Goal: Information Seeking & Learning: Learn about a topic

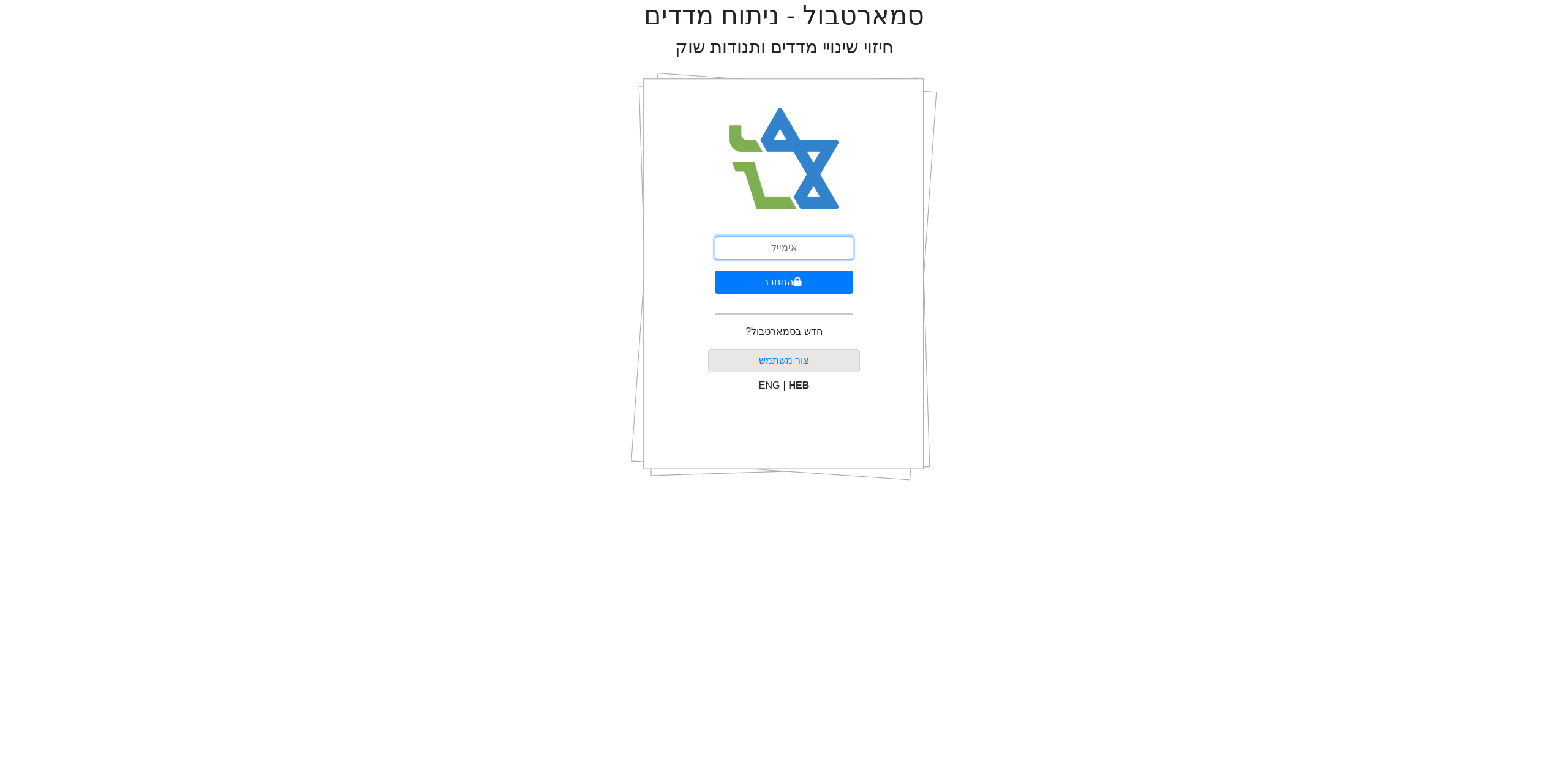
click at [811, 249] on input "email" at bounding box center [784, 248] width 138 height 23
type input "[EMAIL_ADDRESS][DOMAIN_NAME]"
click at [794, 284] on icon "submit" at bounding box center [797, 281] width 8 height 9
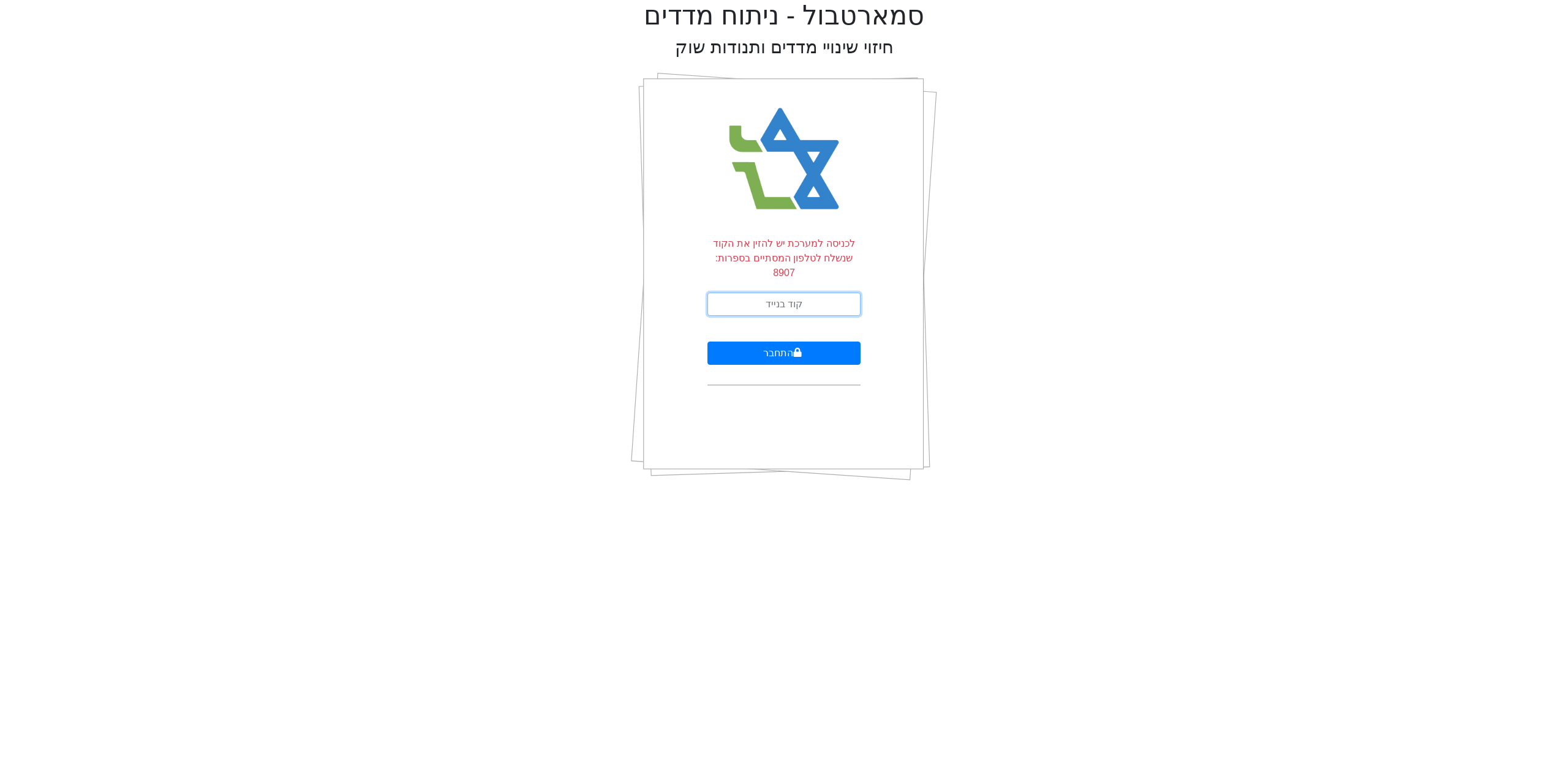
click at [800, 295] on input "text" at bounding box center [784, 305] width 153 height 23
type input "757700"
click at [707, 342] on button "התחבר" at bounding box center [784, 353] width 153 height 23
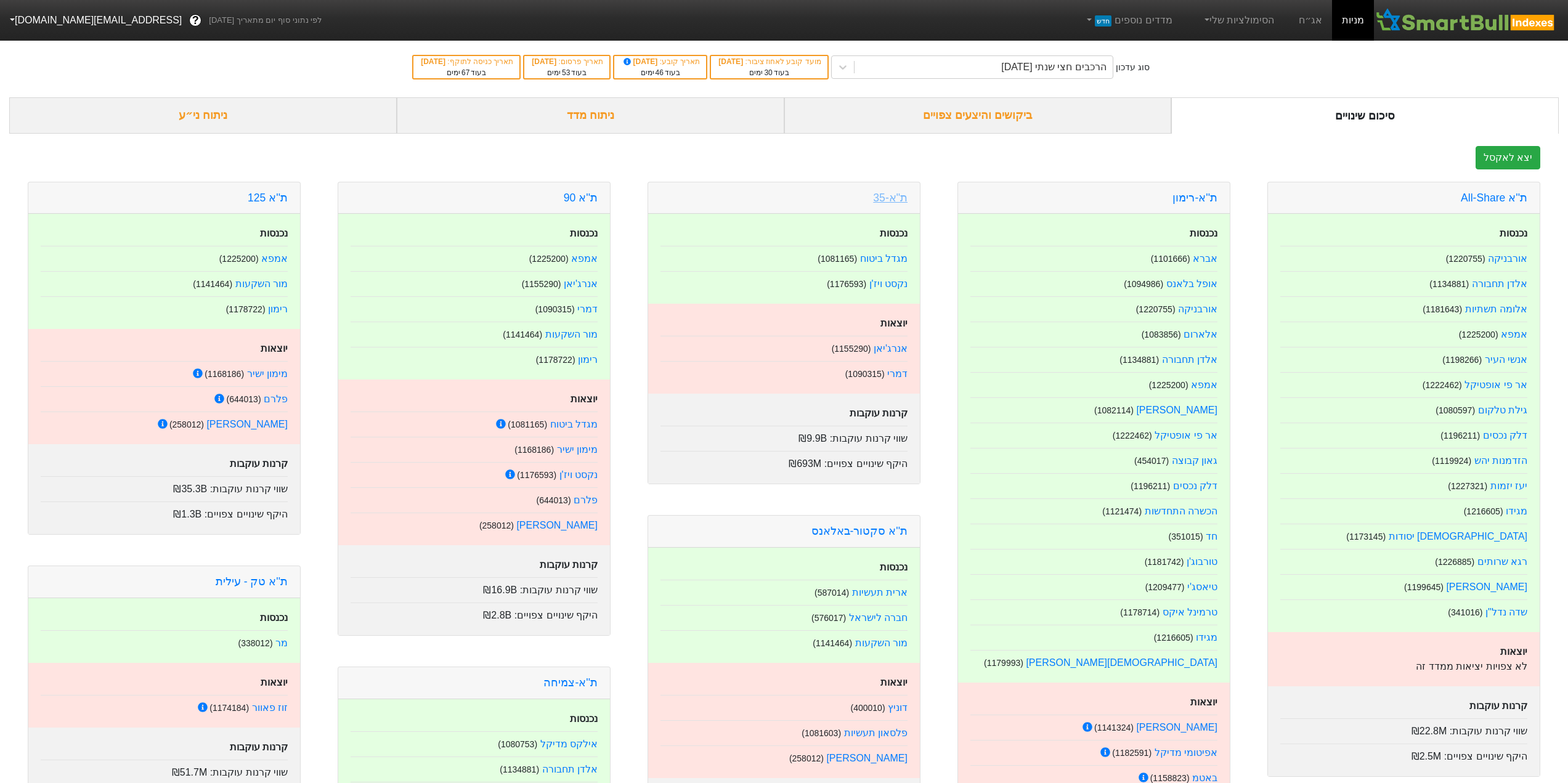
click at [888, 199] on link "ת"א-35" at bounding box center [890, 198] width 35 height 12
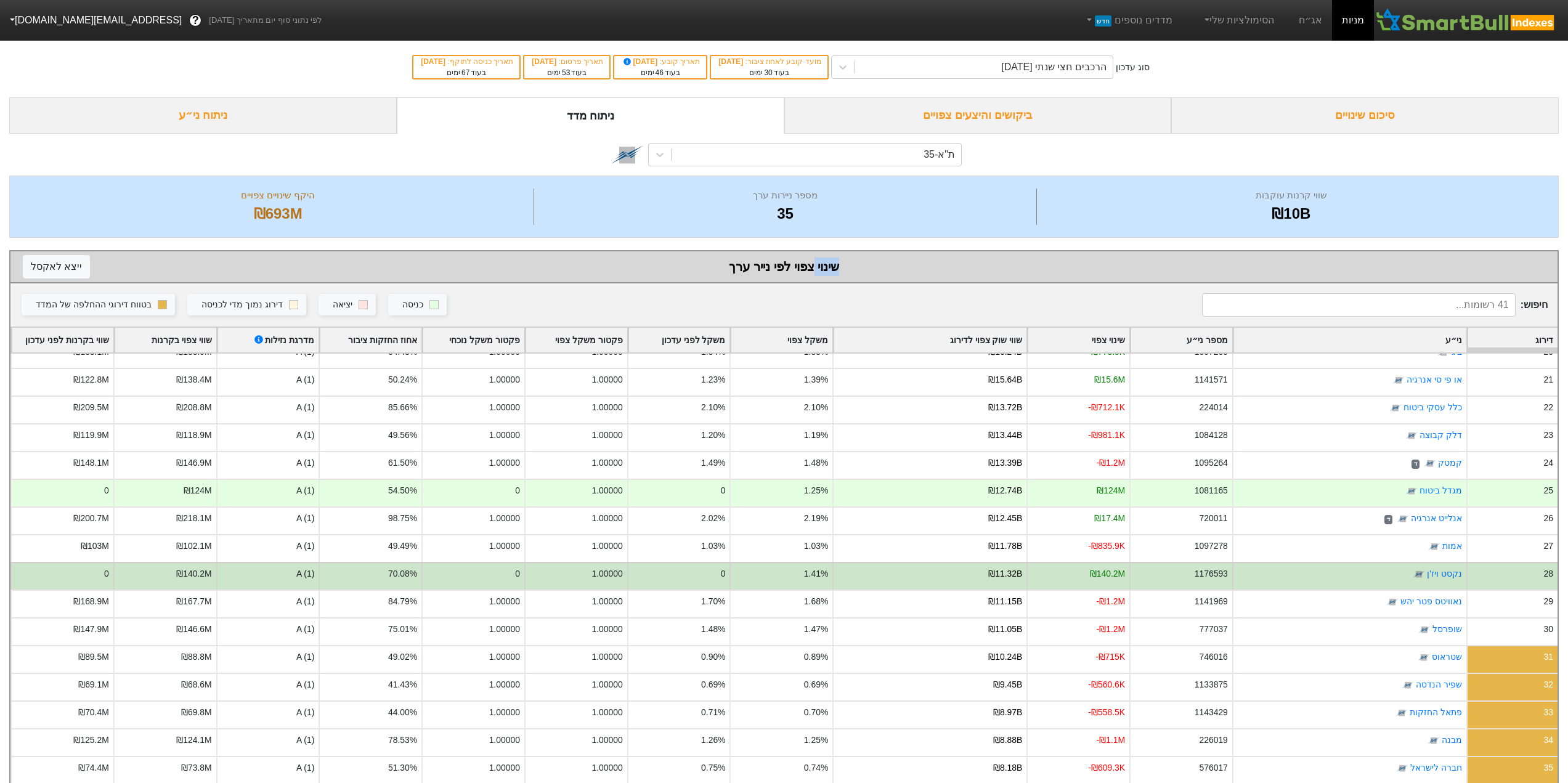
scroll to position [555, 0]
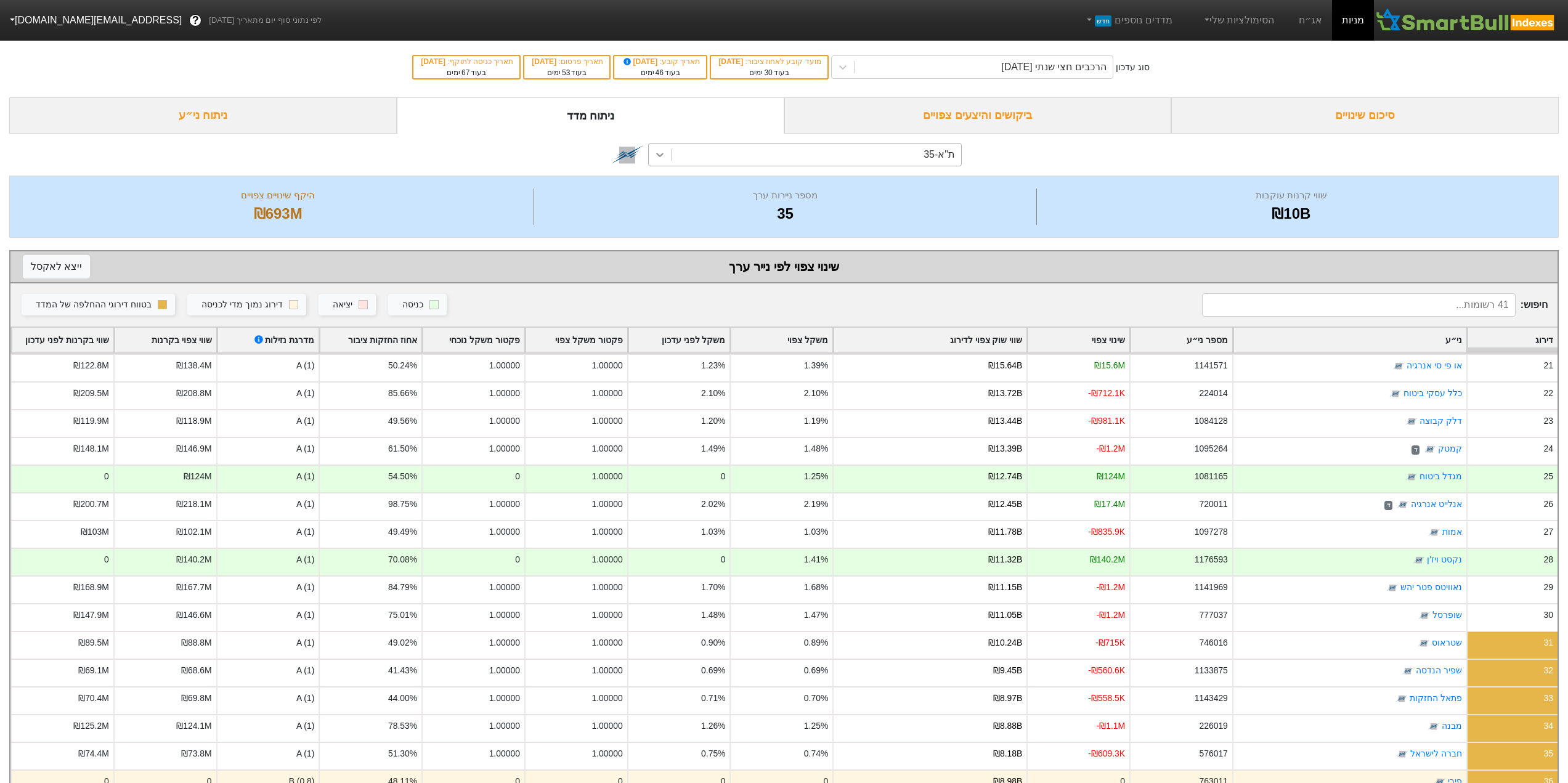
click at [657, 155] on icon at bounding box center [660, 154] width 7 height 4
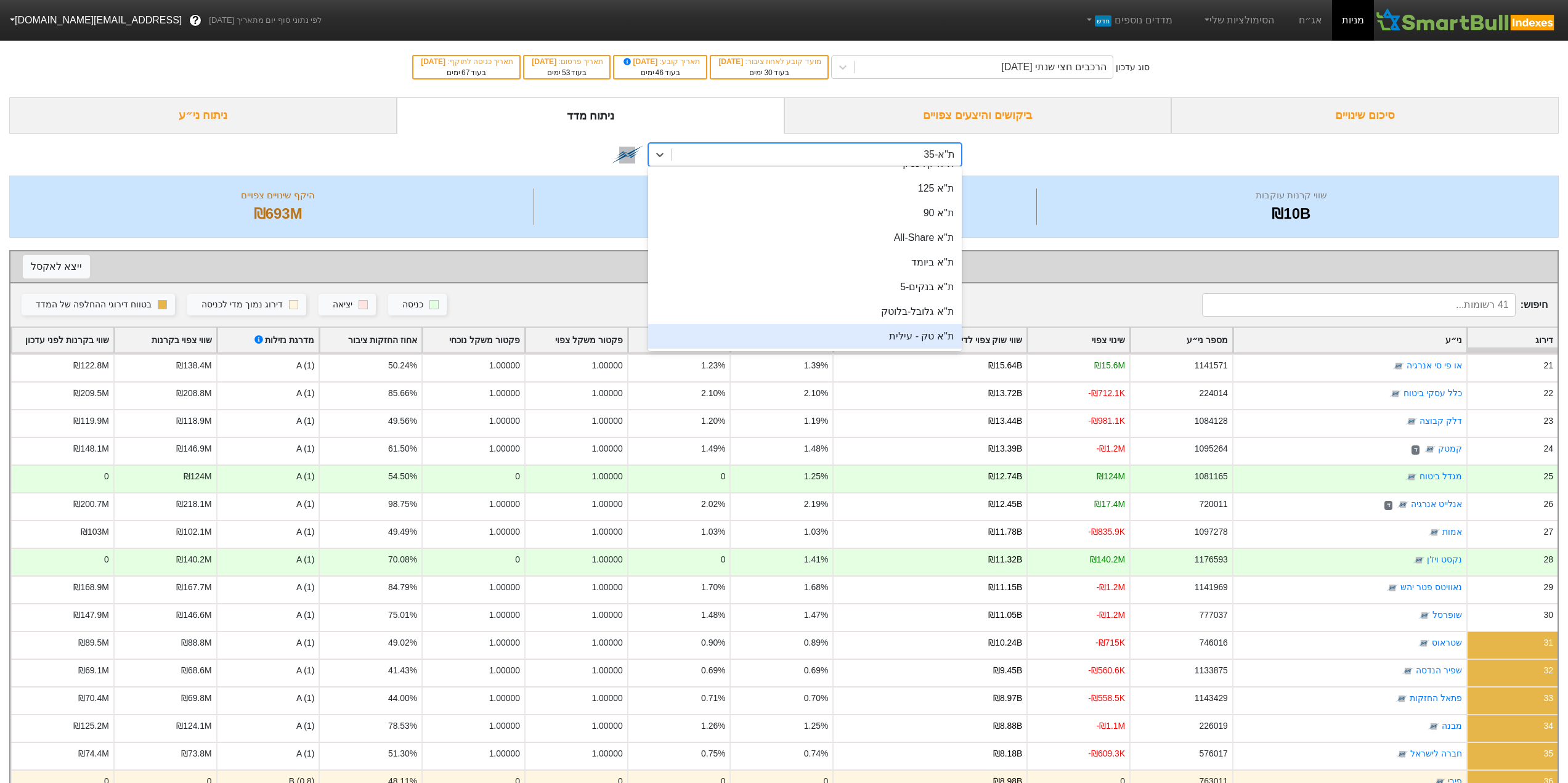
scroll to position [104, 0]
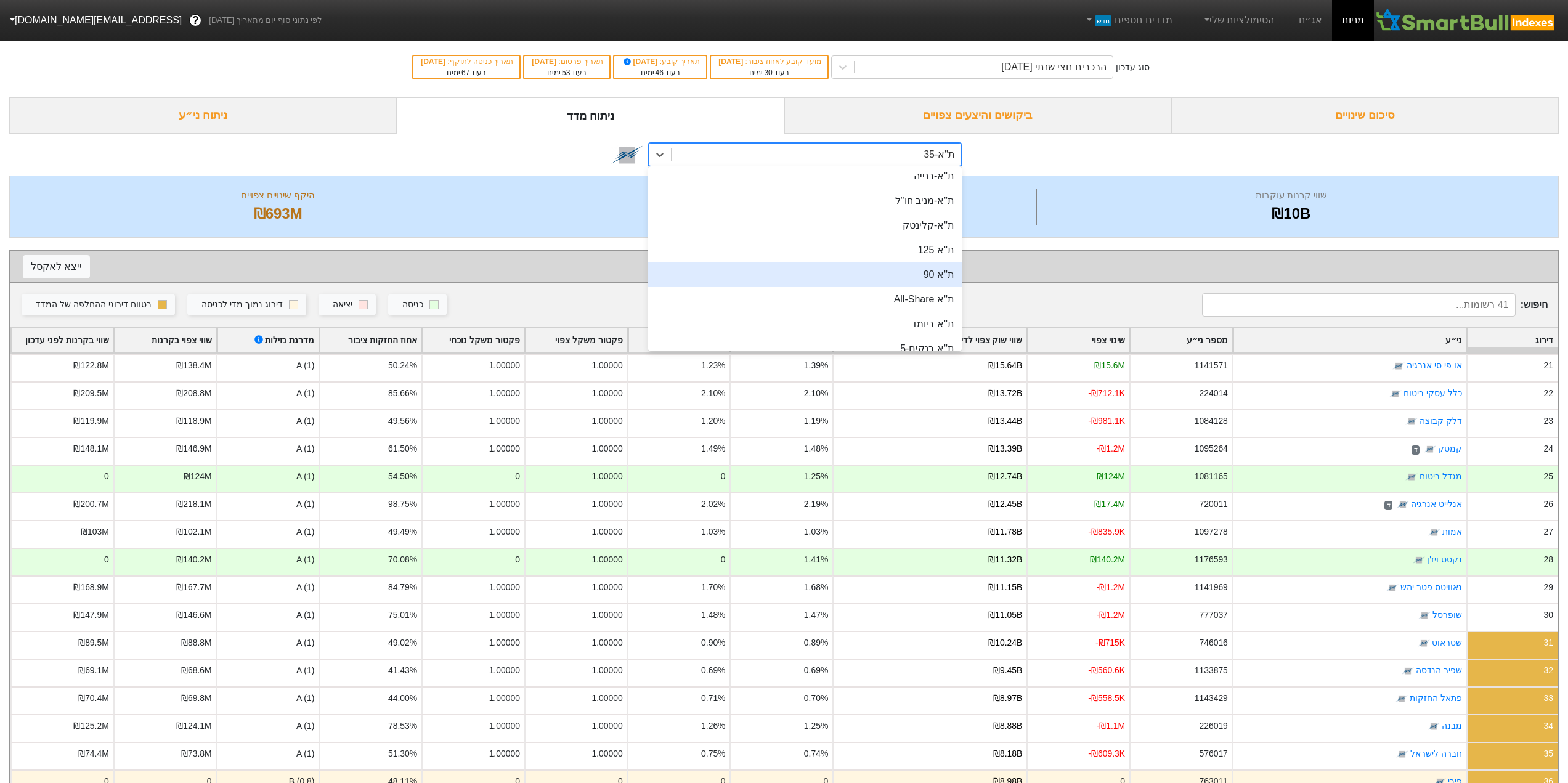
click at [945, 274] on div "ת''א 90" at bounding box center [805, 275] width 314 height 25
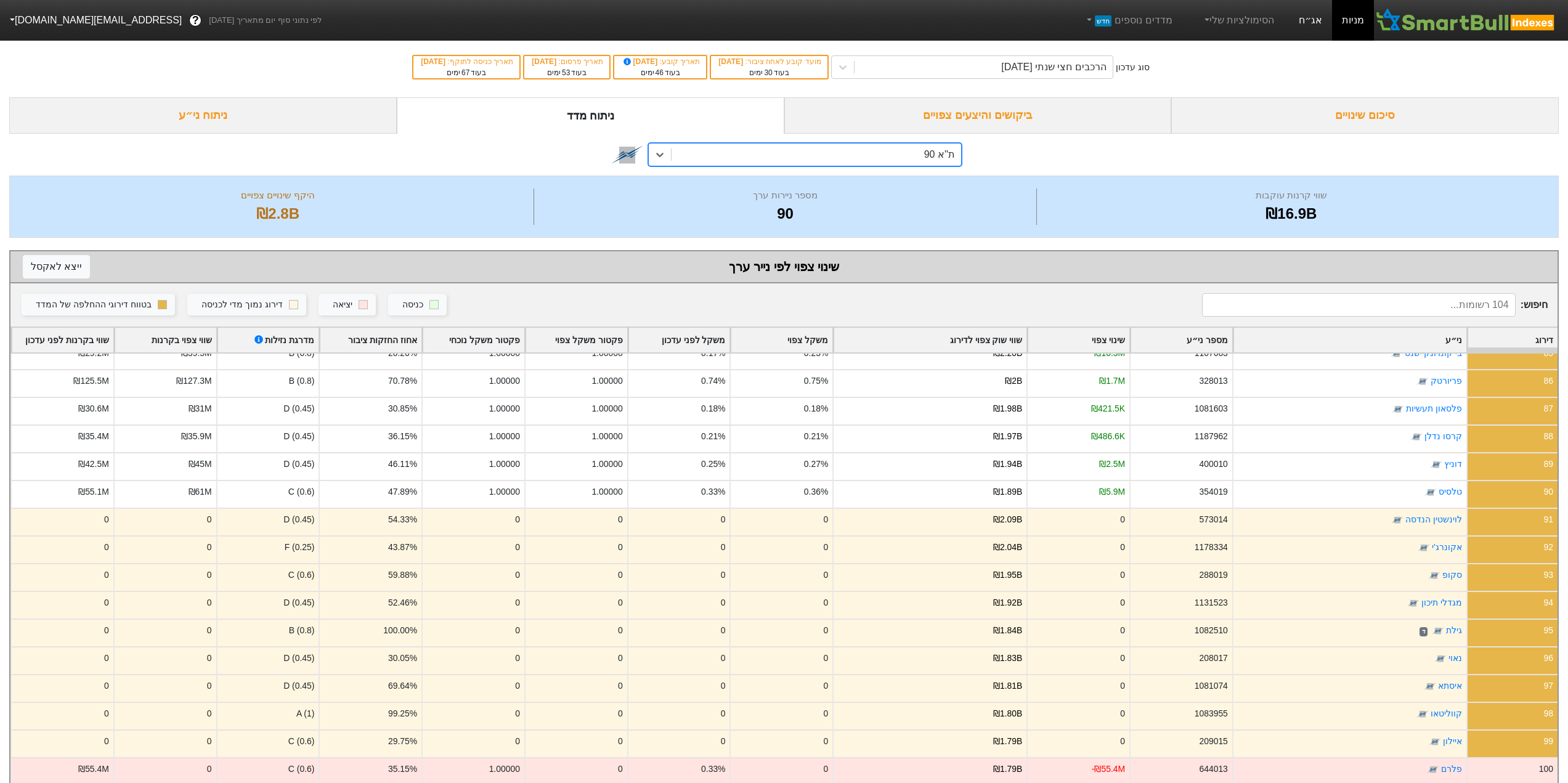
click at [1307, 19] on link "אג״ח" at bounding box center [1311, 20] width 43 height 41
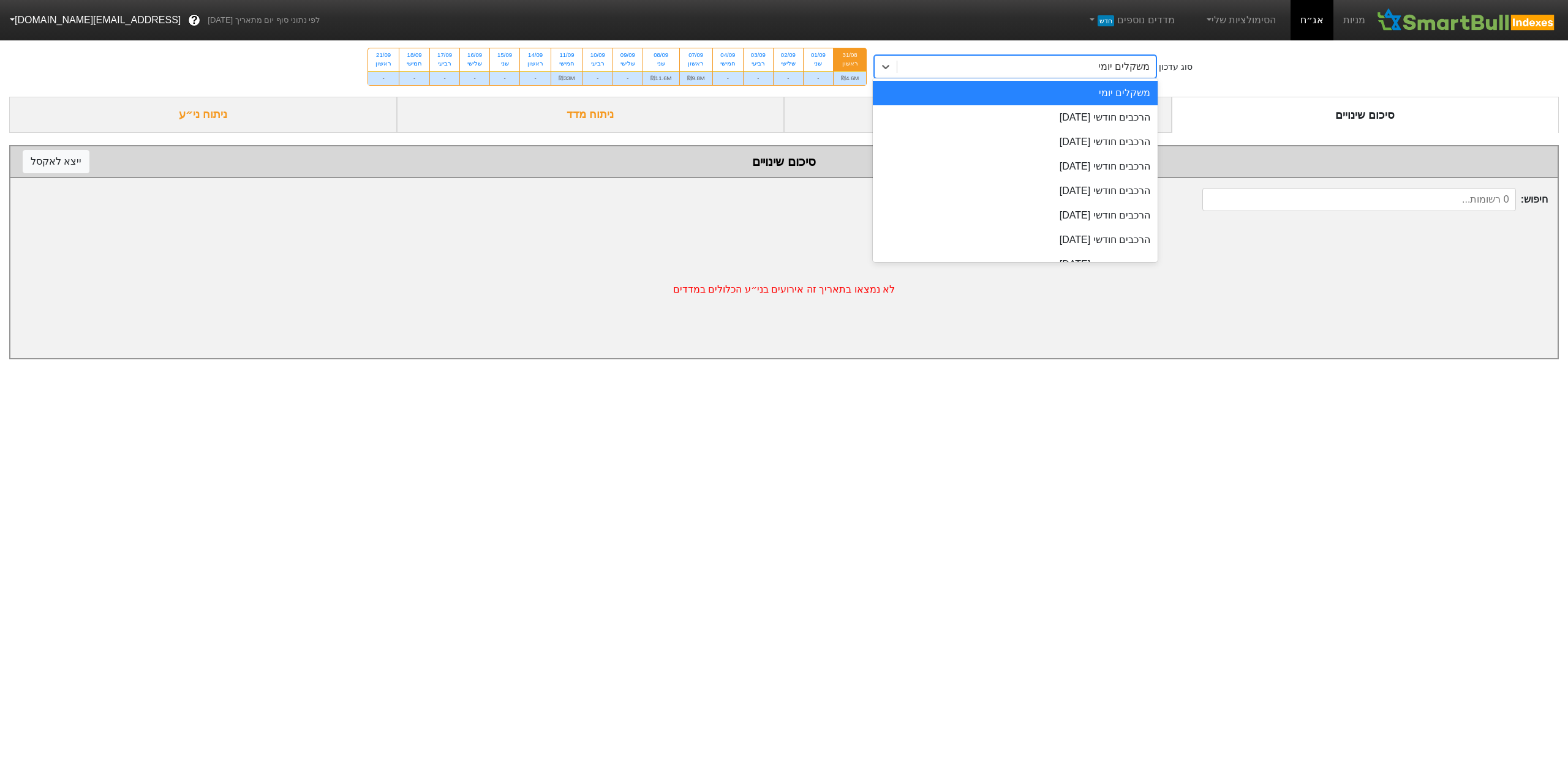
click at [1011, 72] on div "משקלים יומי" at bounding box center [1026, 67] width 258 height 22
click at [1113, 125] on div "הרכבים חודשי [DATE]" at bounding box center [1015, 118] width 285 height 25
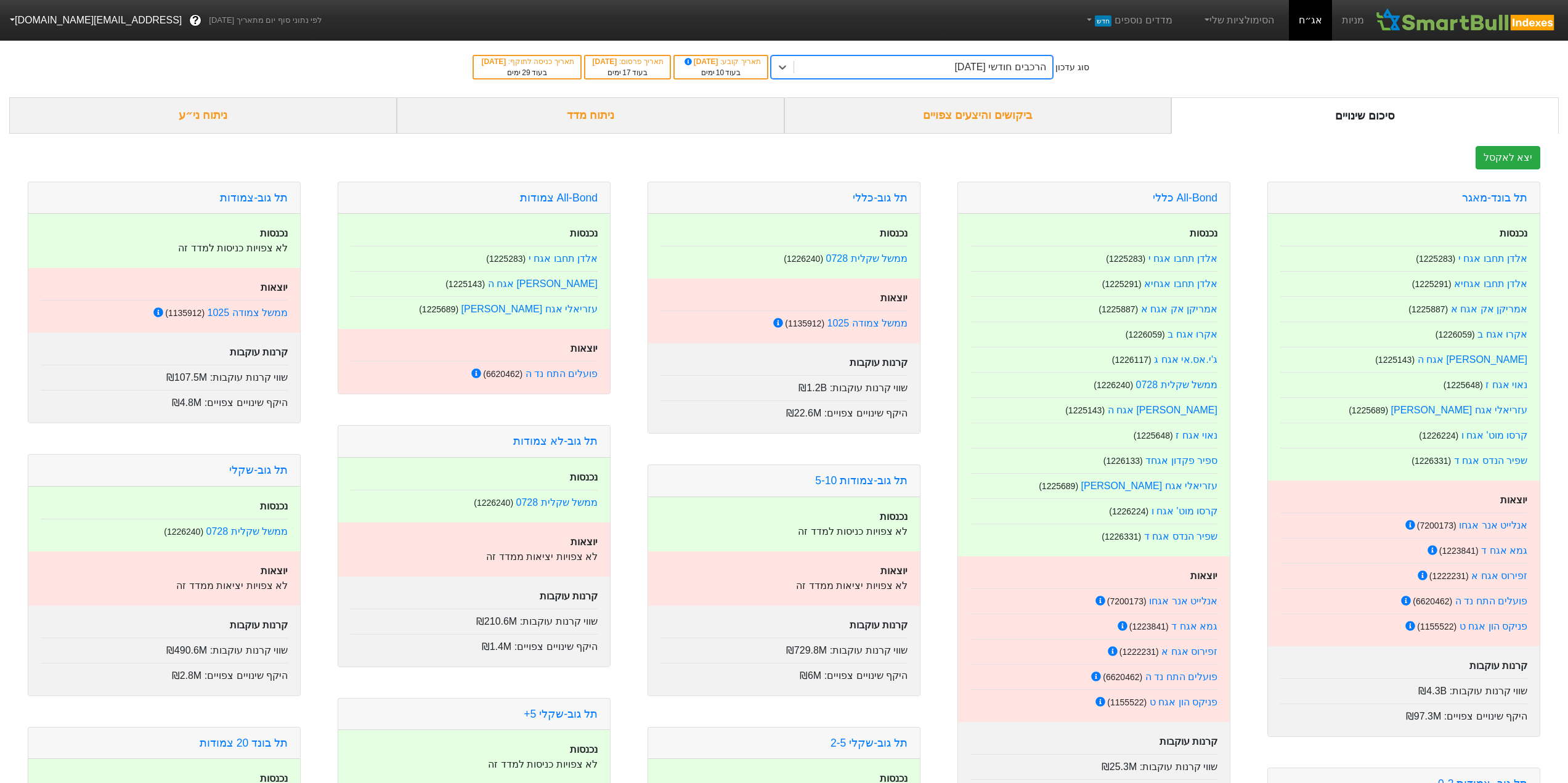
click at [589, 117] on div "ניתוח מדד" at bounding box center [590, 115] width 388 height 37
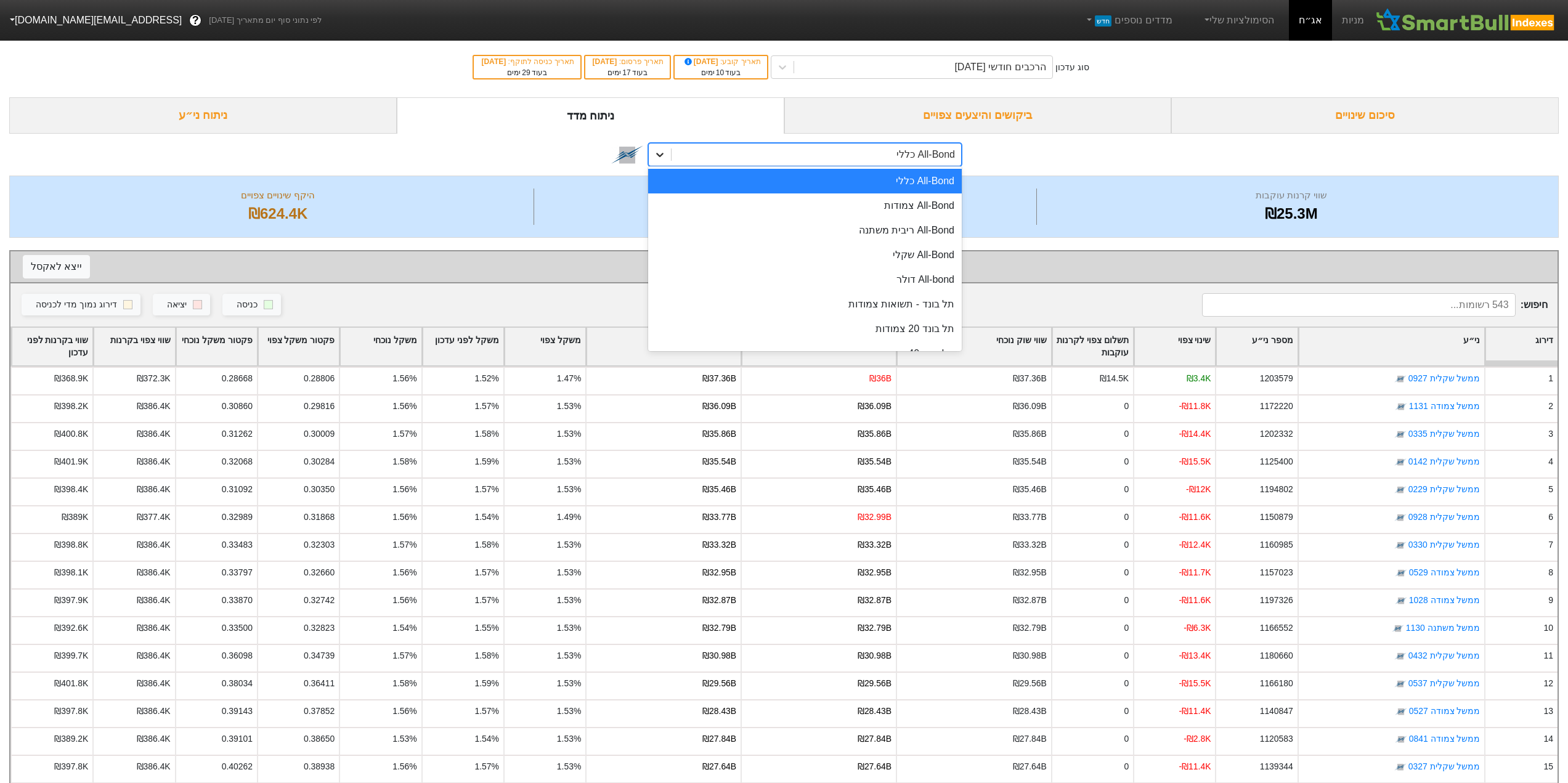
click at [663, 149] on icon at bounding box center [660, 154] width 12 height 12
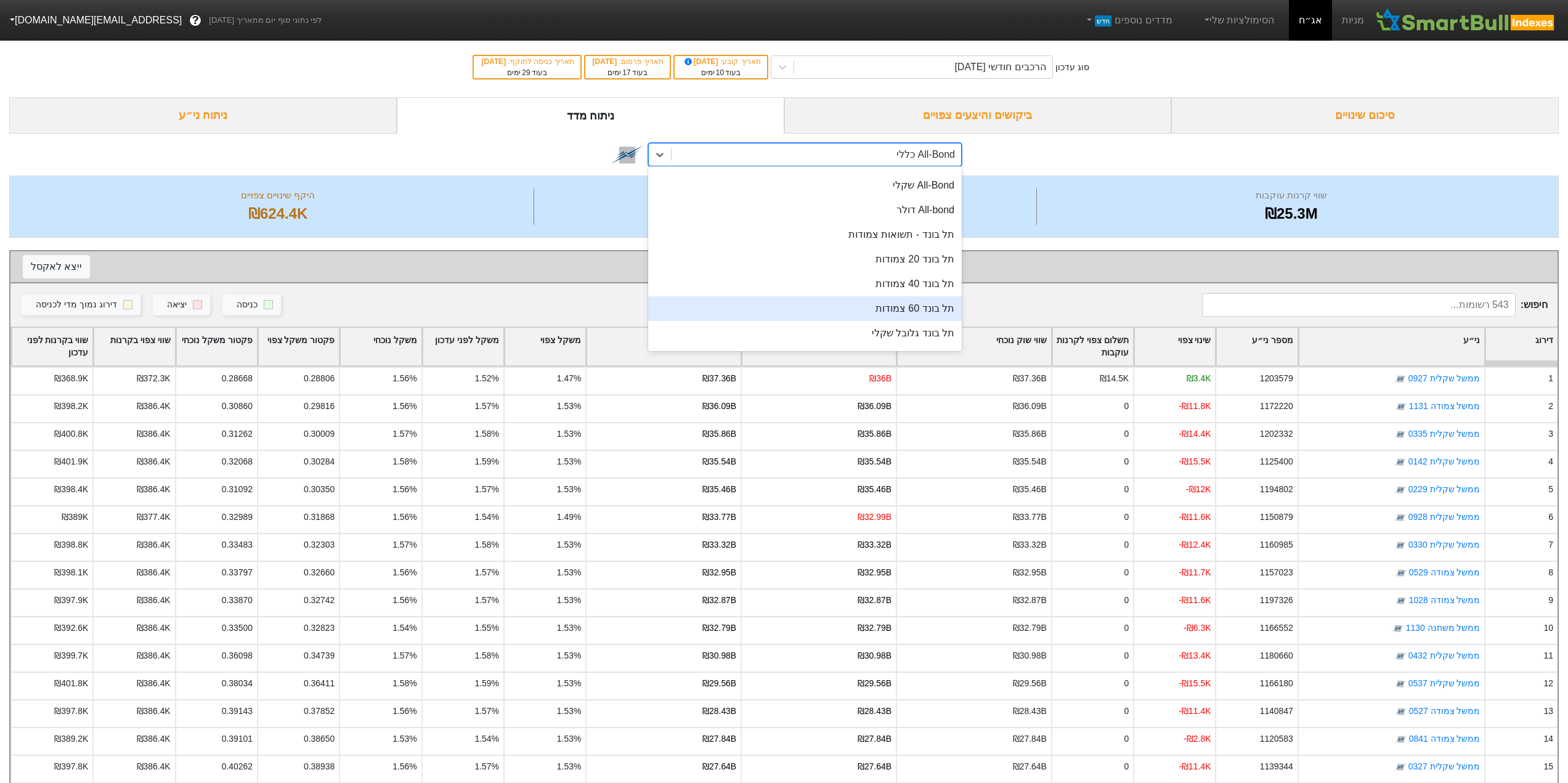
scroll to position [123, 0]
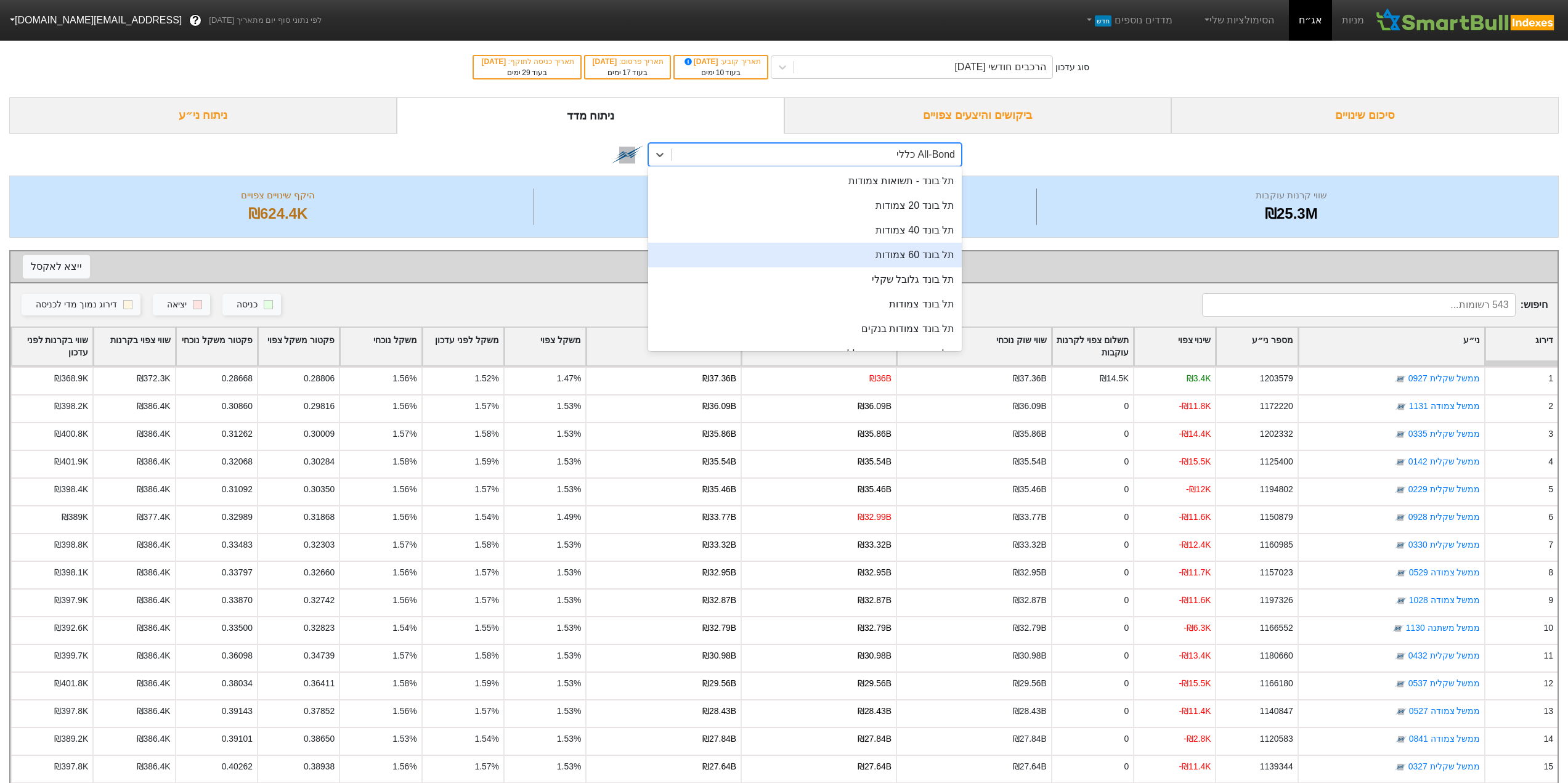
click at [924, 249] on div "תל בונד 60 צמודות" at bounding box center [805, 255] width 314 height 25
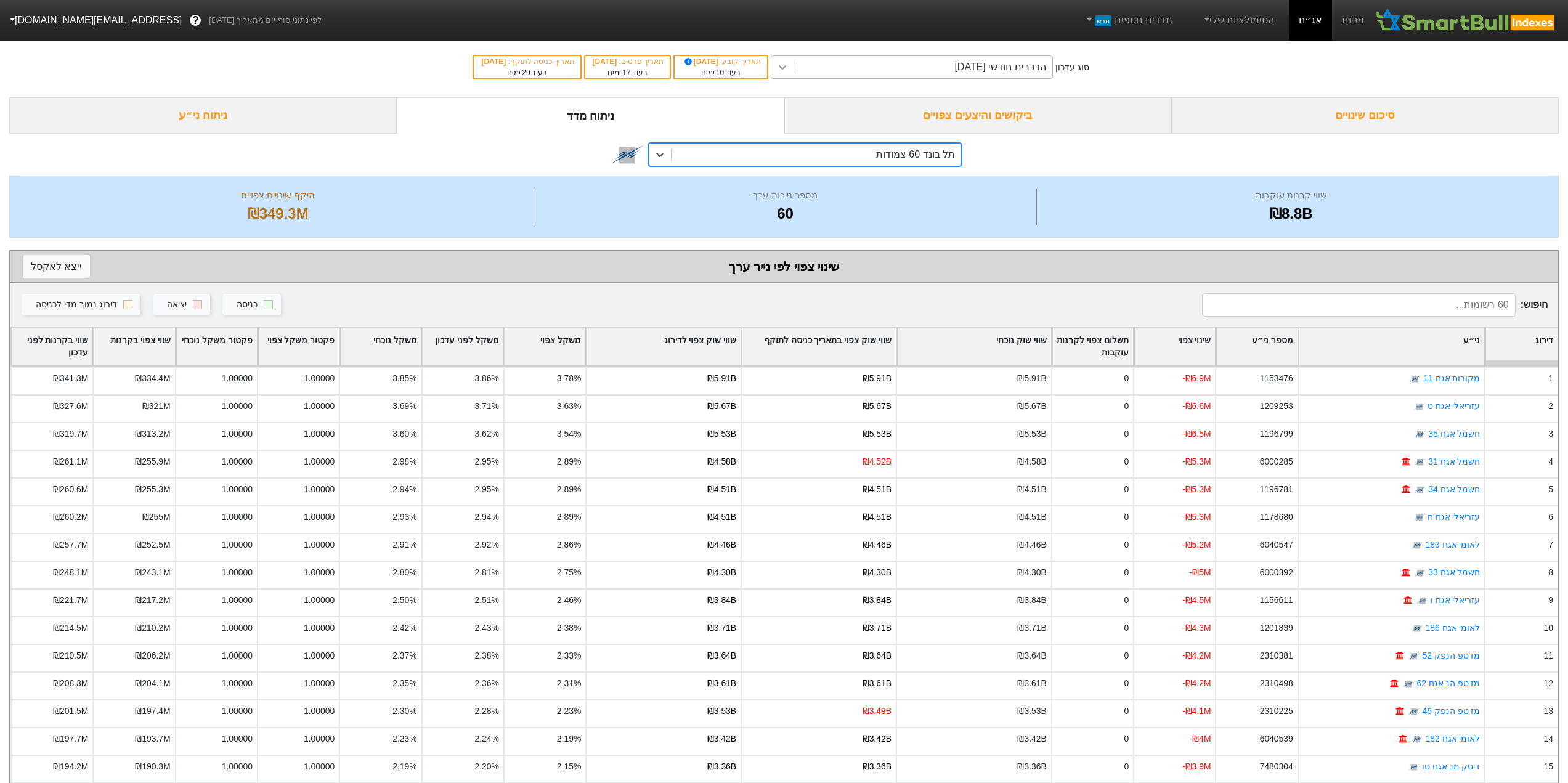
click at [786, 67] on icon at bounding box center [782, 67] width 7 height 4
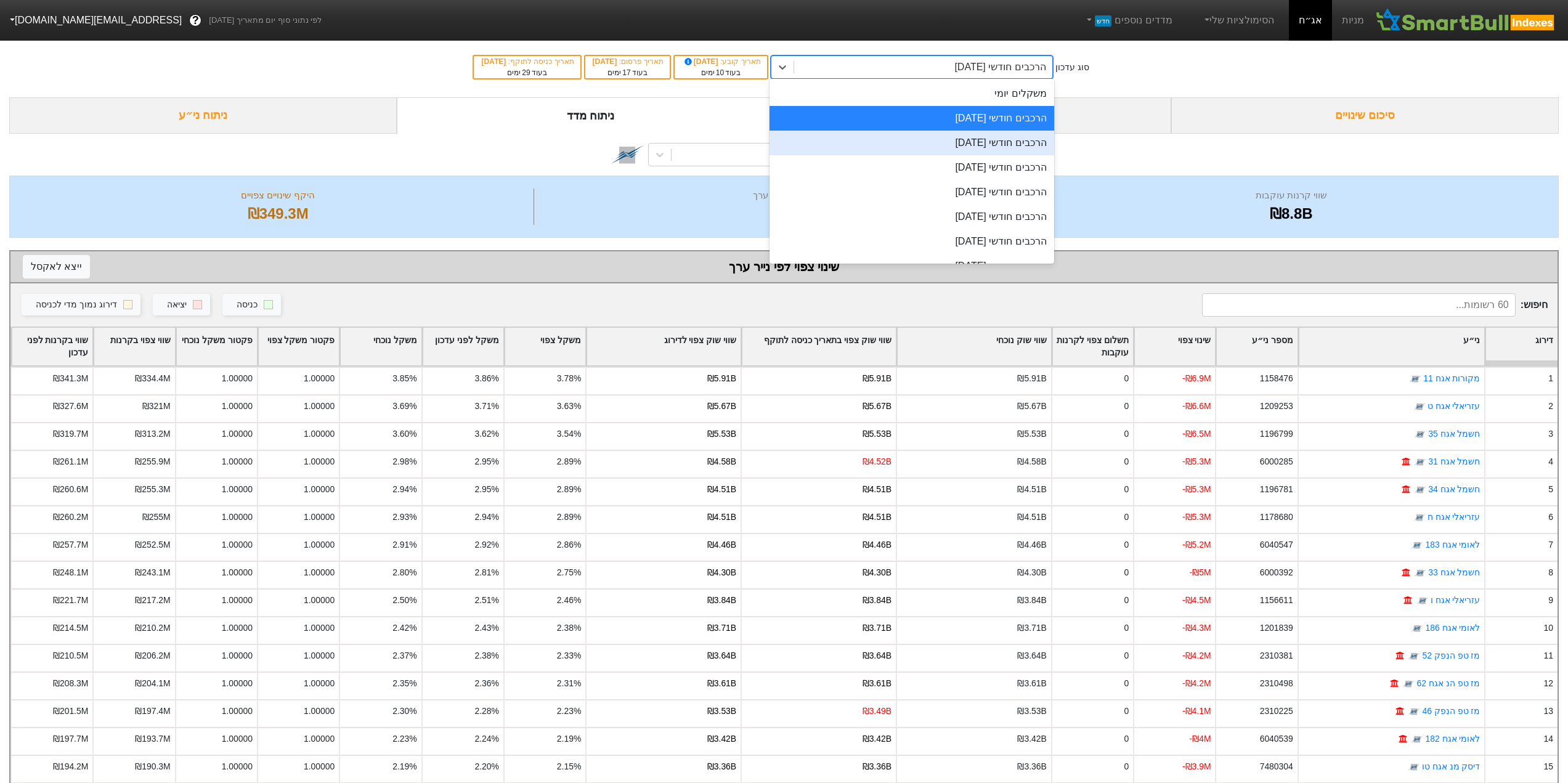
click at [921, 141] on div "הרכבים חודשי [DATE]" at bounding box center [911, 143] width 285 height 25
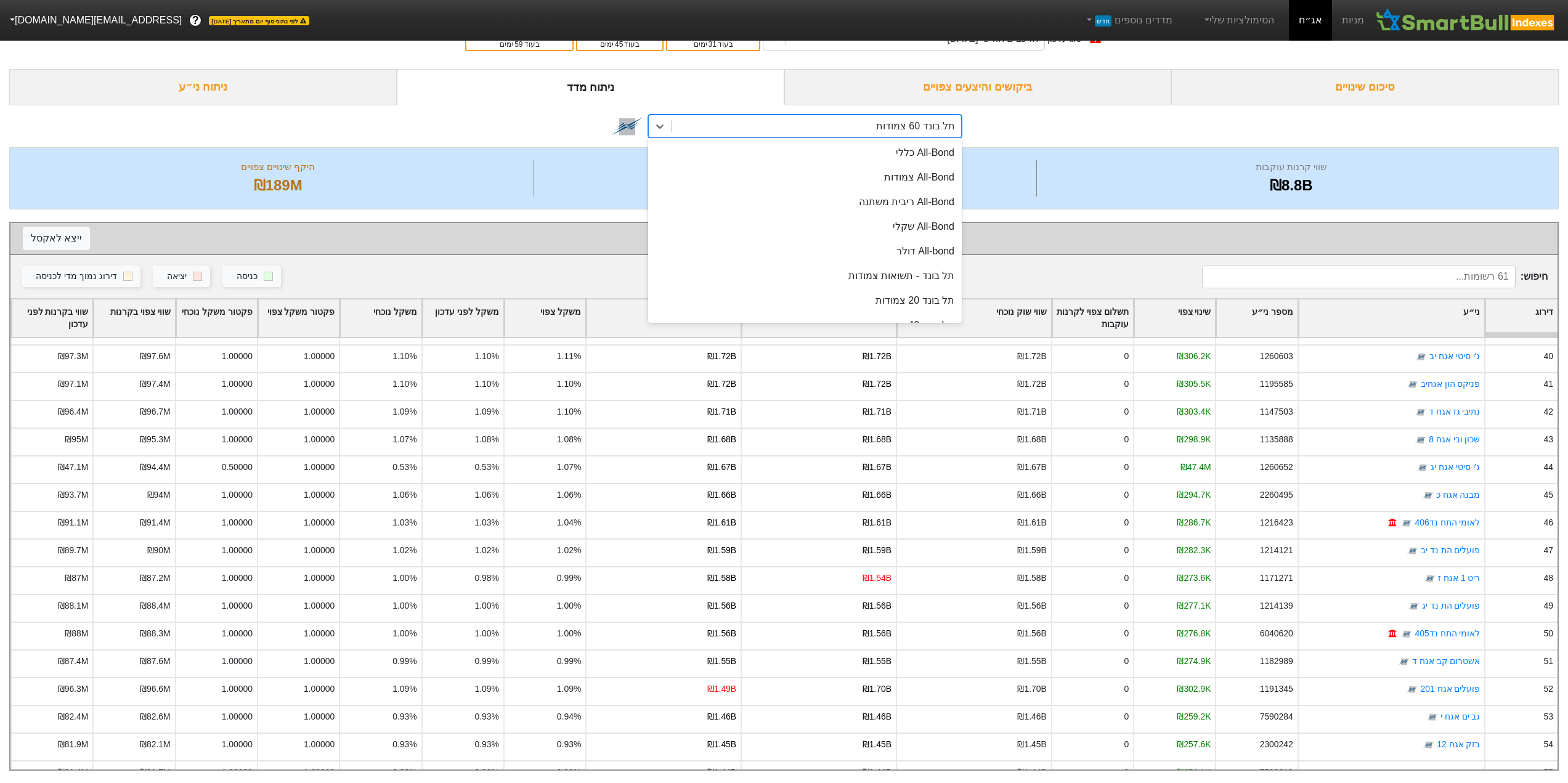
scroll to position [47, 0]
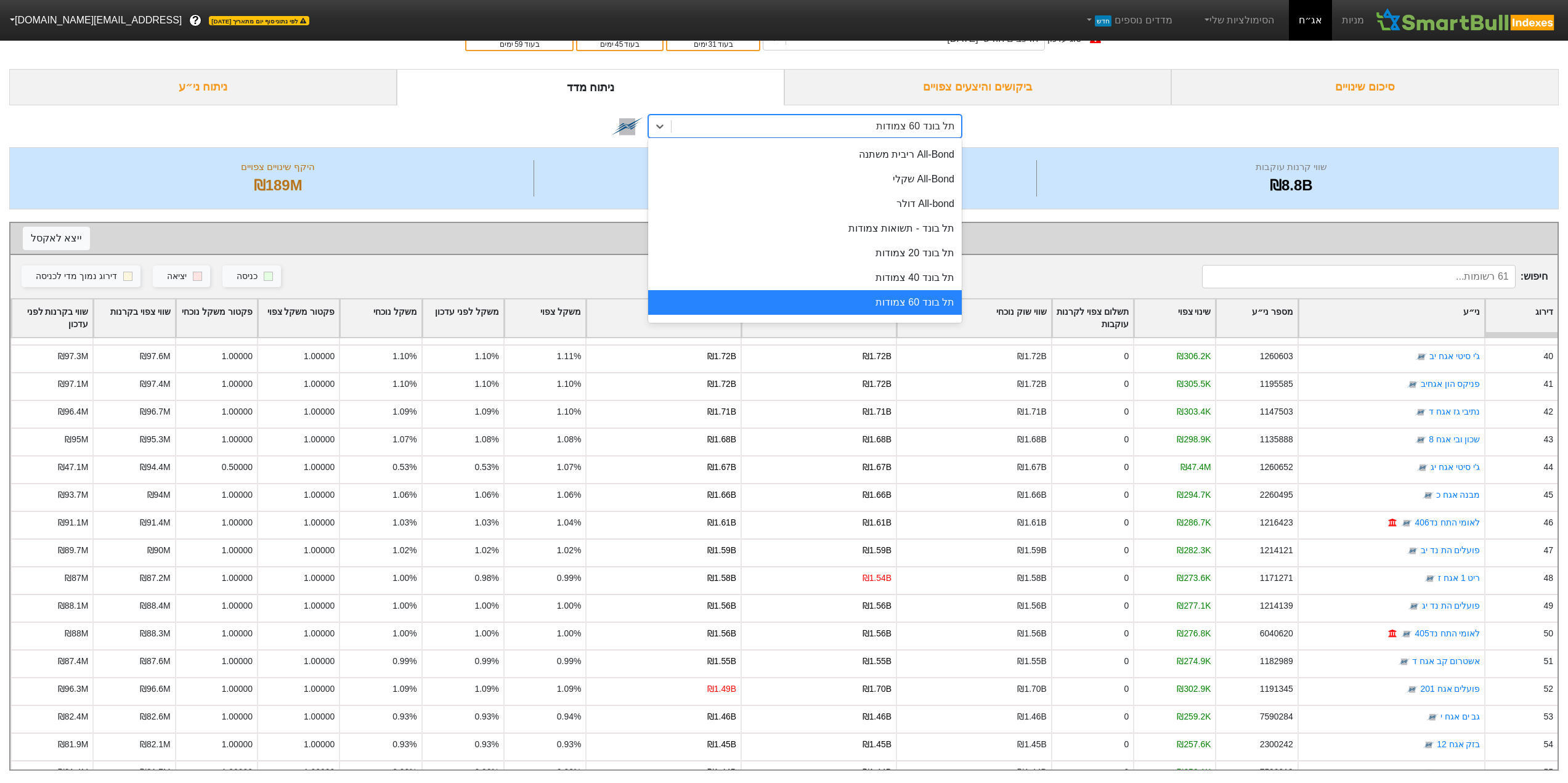
click at [819, 128] on div "תל בונד 60 צמודות" at bounding box center [816, 127] width 290 height 22
click at [884, 270] on div "תל בונד 40 צמודות" at bounding box center [805, 278] width 314 height 25
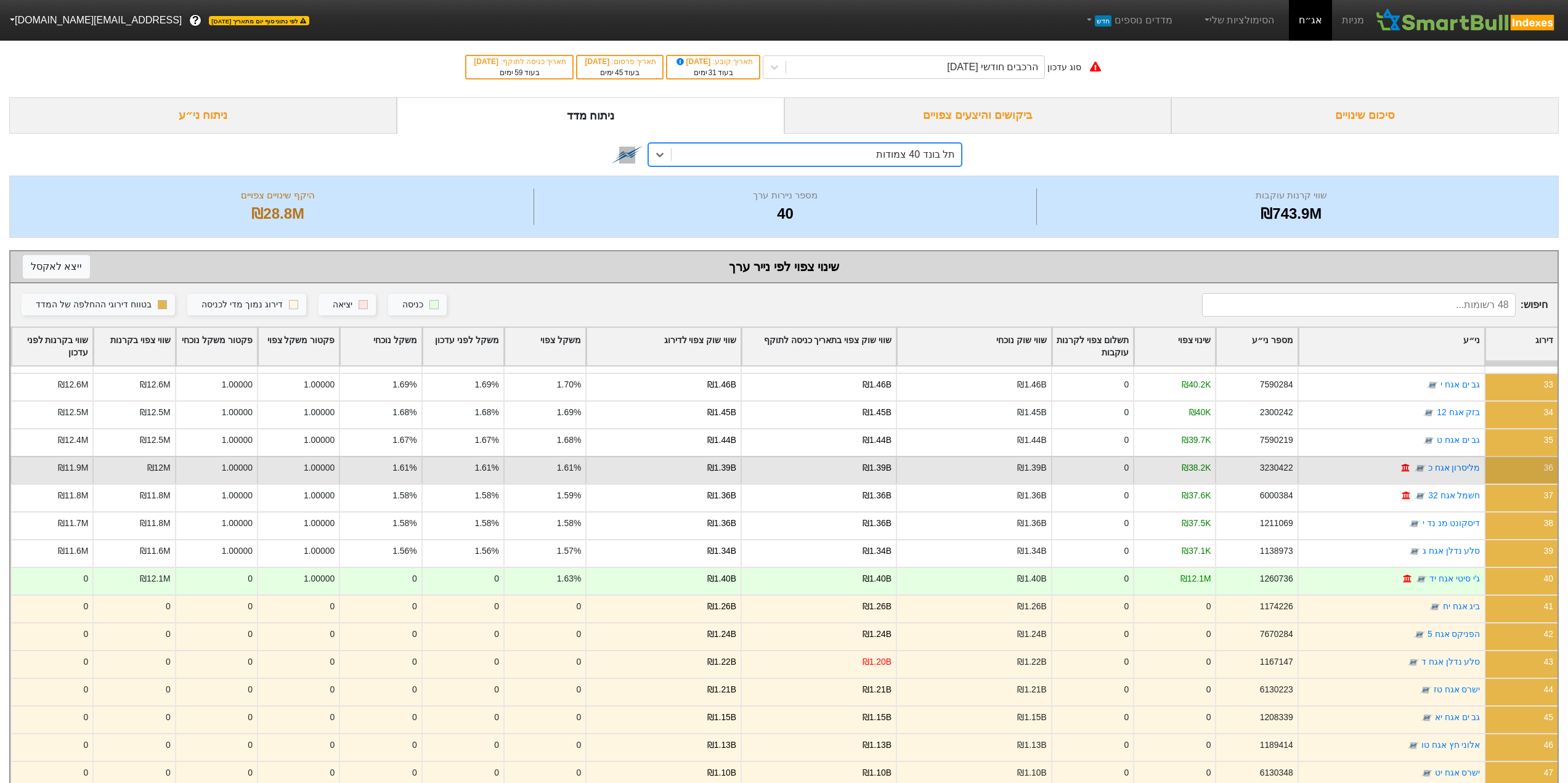
scroll to position [900, 0]
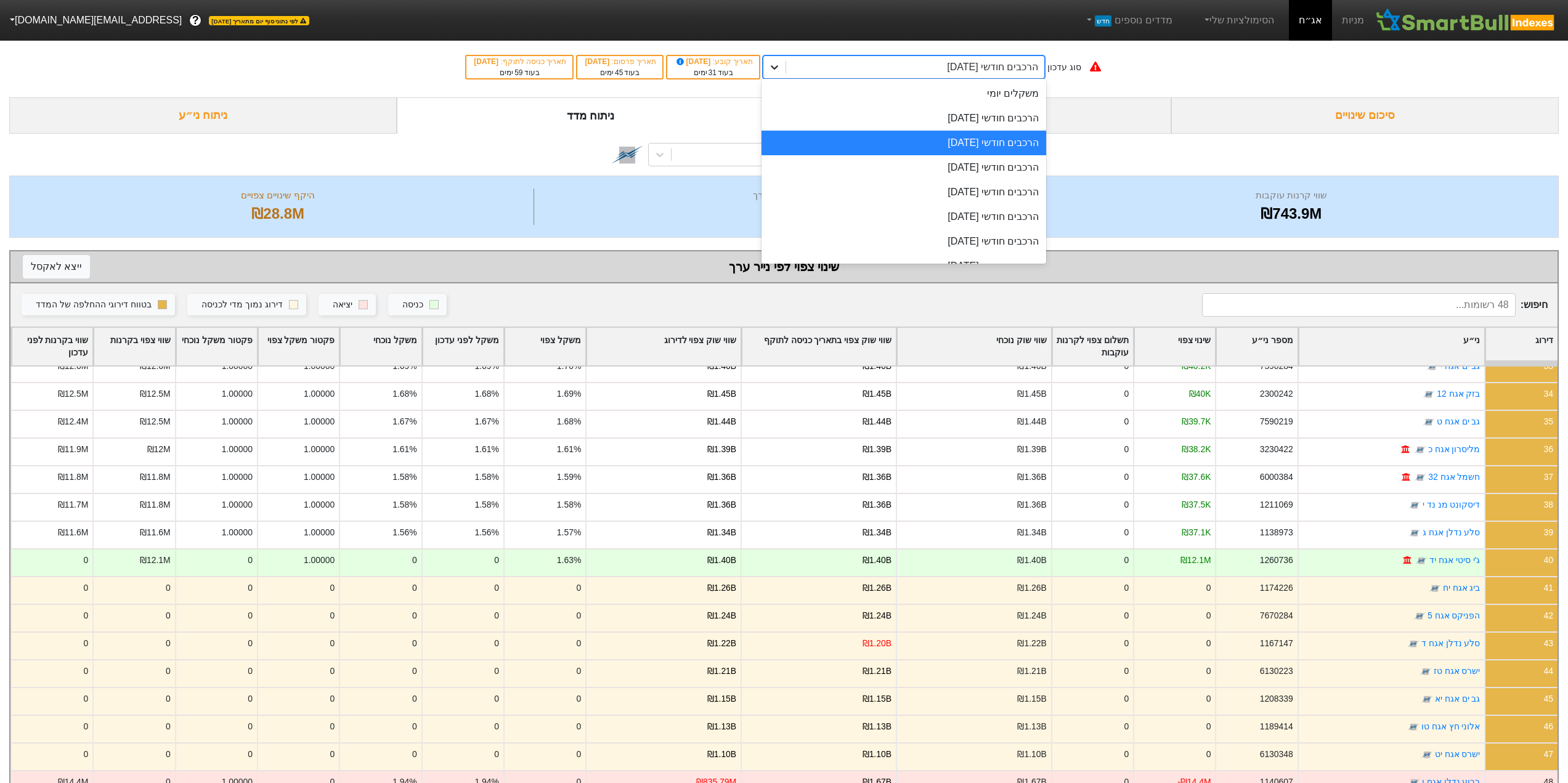
click at [778, 68] on icon at bounding box center [775, 67] width 7 height 4
click at [1021, 143] on div "הרכבים חודשי [DATE]" at bounding box center [904, 143] width 285 height 25
